Goal: Information Seeking & Learning: Learn about a topic

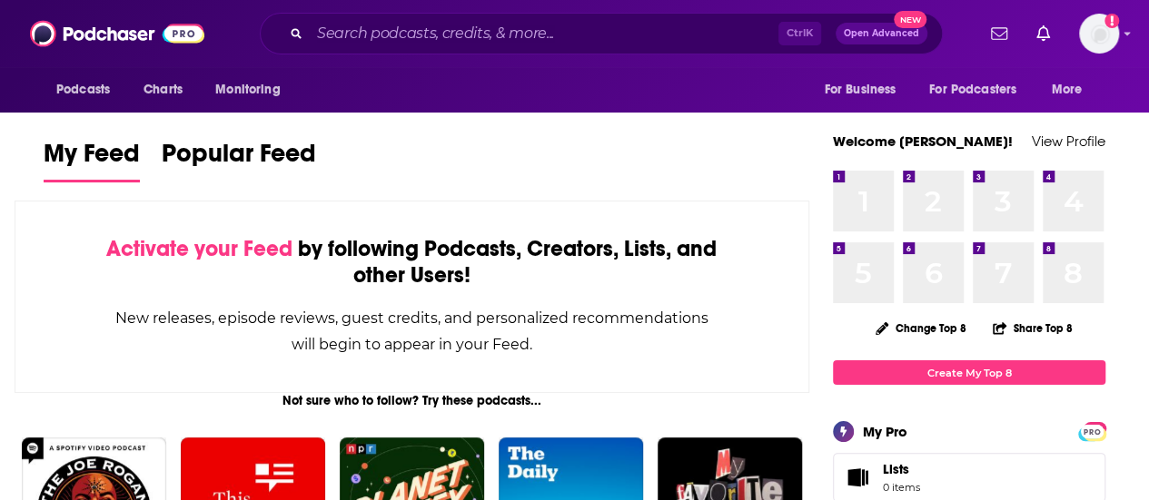
click at [625, 19] on div "Ctrl K Open Advanced New" at bounding box center [601, 34] width 683 height 42
click at [634, 24] on input "Search podcasts, credits, & more..." at bounding box center [544, 33] width 469 height 29
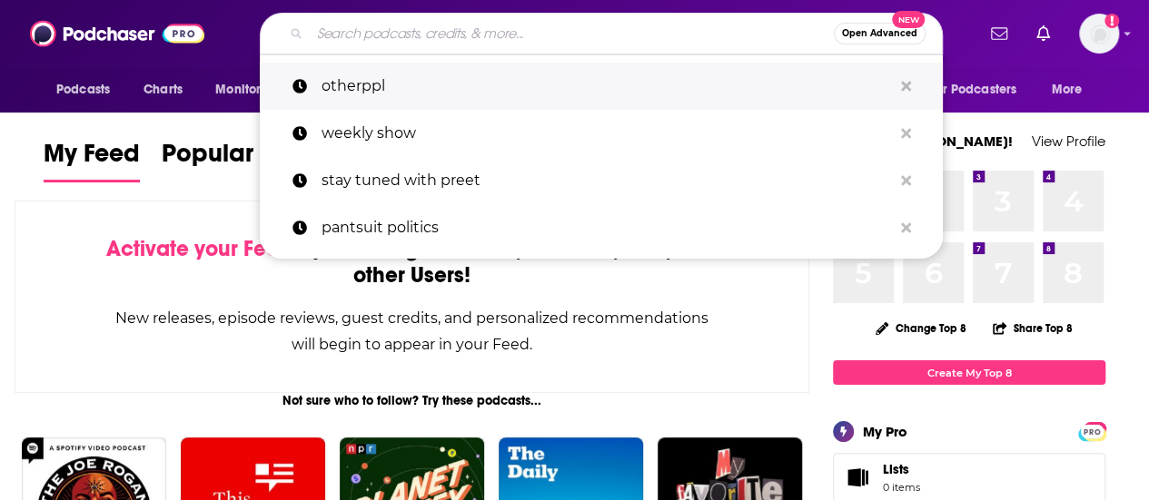
click at [452, 88] on p "otherppl" at bounding box center [607, 86] width 570 height 47
type input "otherppl"
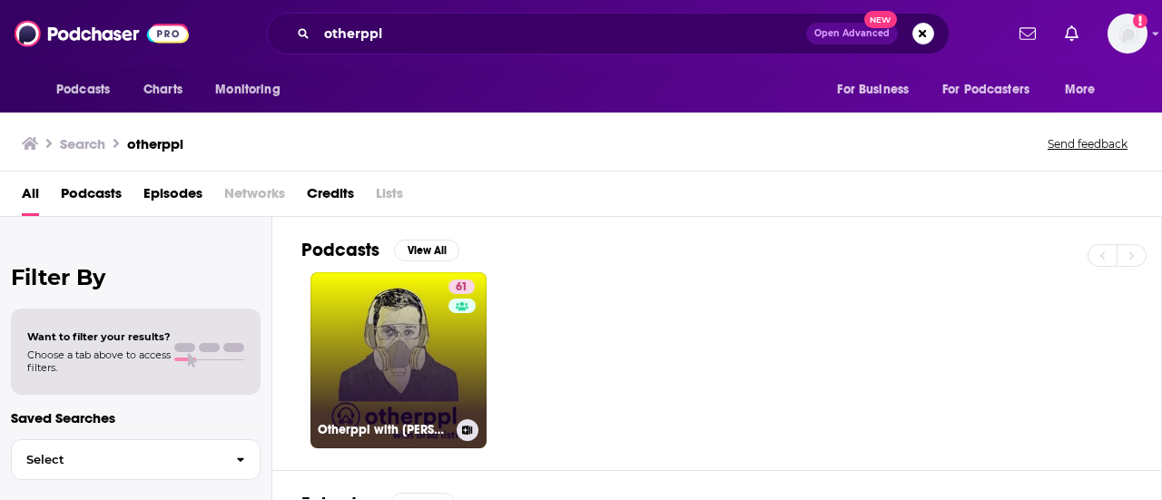
click at [423, 370] on link "61 Otherppl with [PERSON_NAME]" at bounding box center [399, 360] width 176 height 176
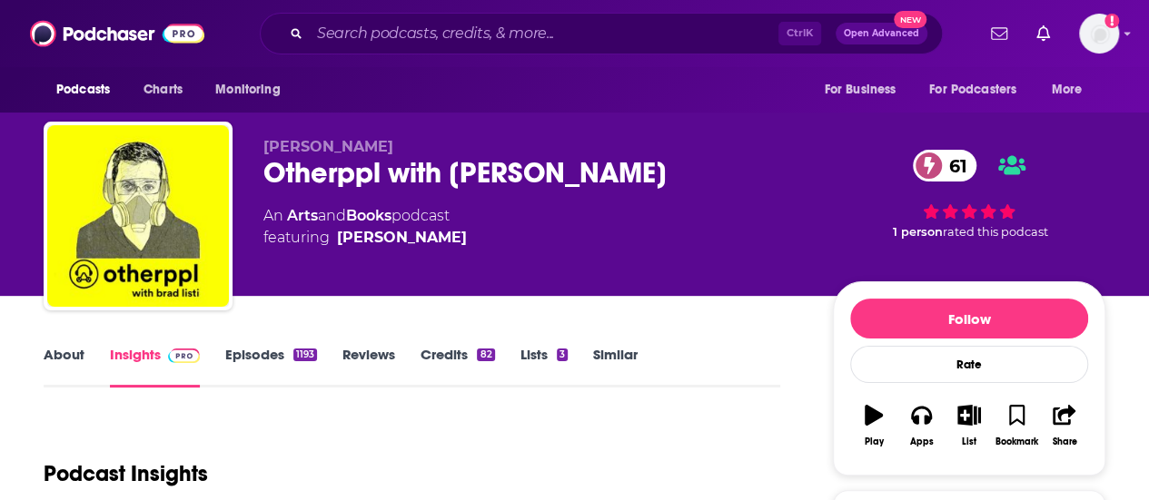
click at [243, 353] on link "Episodes 1193" at bounding box center [271, 367] width 92 height 42
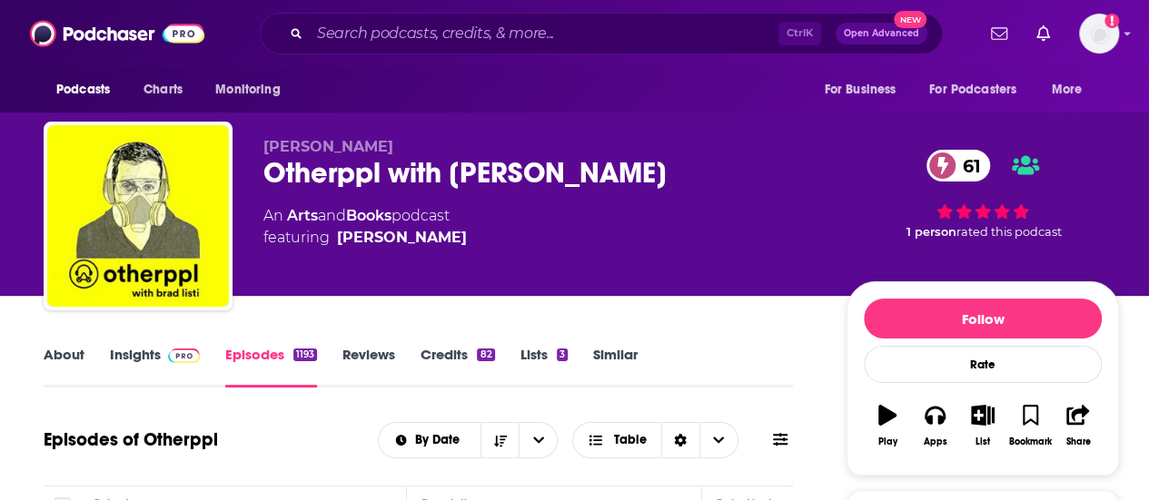
click at [128, 361] on link "Insights" at bounding box center [155, 367] width 90 height 42
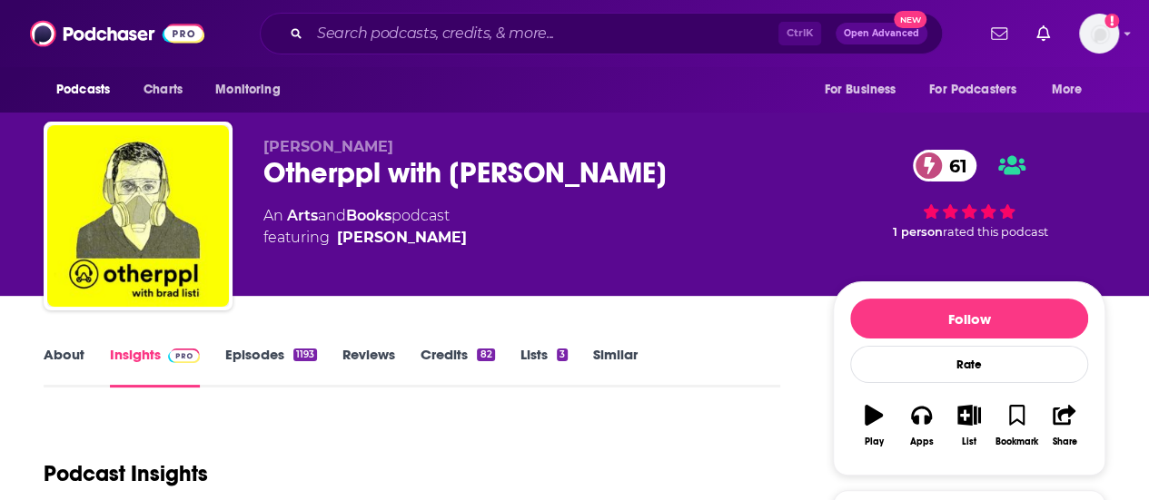
click at [62, 351] on link "About" at bounding box center [64, 367] width 41 height 42
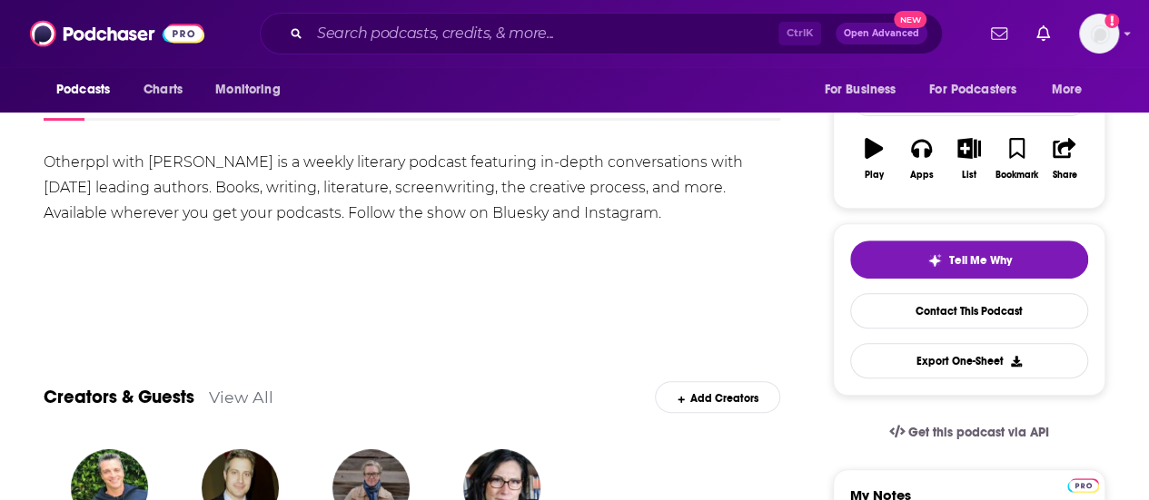
scroll to position [182, 0]
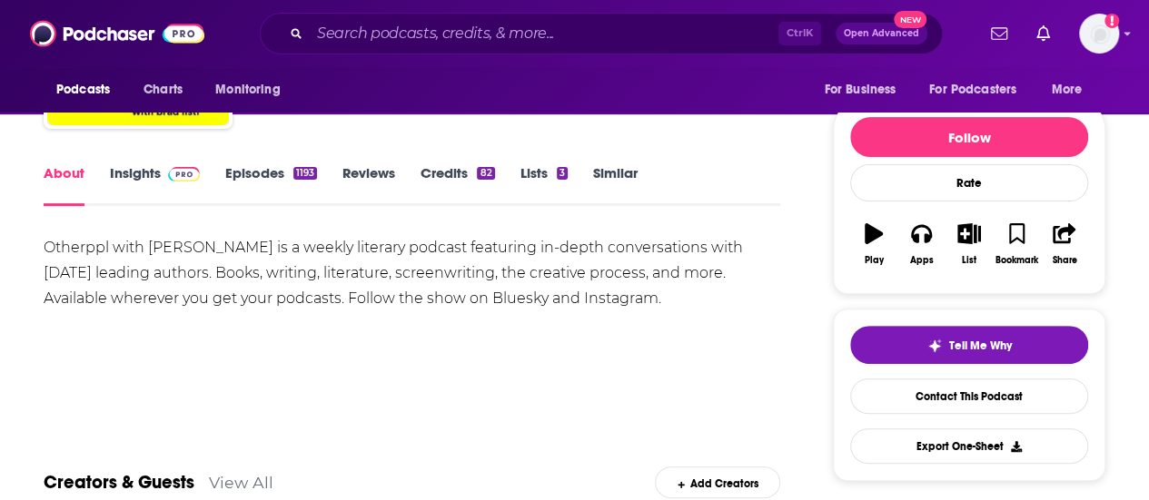
click at [124, 179] on link "Insights" at bounding box center [155, 185] width 90 height 42
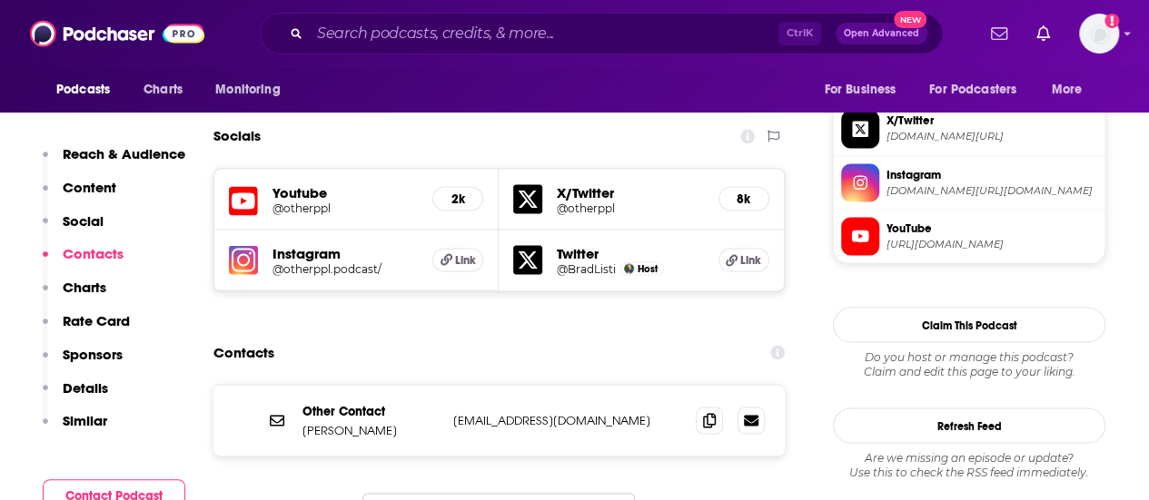
scroll to position [1726, 0]
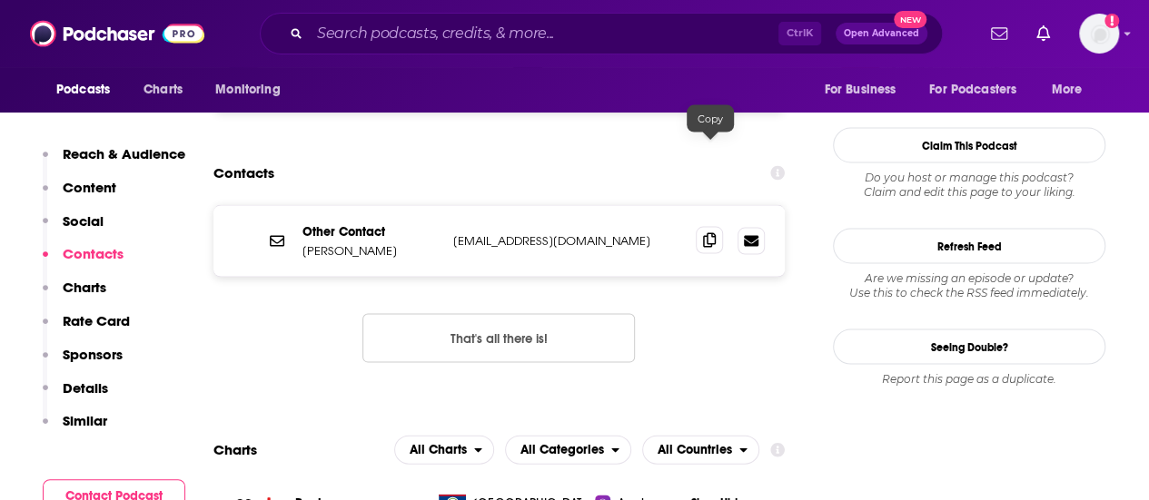
click at [717, 227] on span at bounding box center [709, 240] width 27 height 27
